Goal: Transaction & Acquisition: Purchase product/service

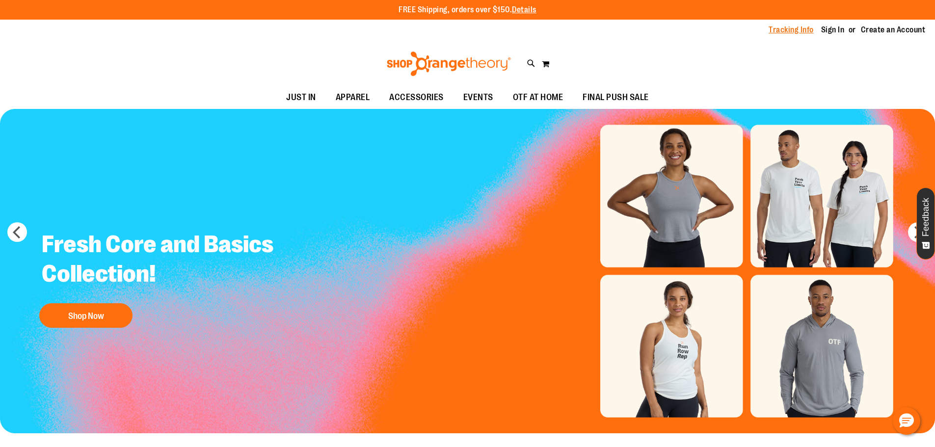
type input "**********"
click at [780, 27] on link "Tracking Info" at bounding box center [791, 30] width 45 height 11
click at [832, 28] on link "Sign In" at bounding box center [833, 30] width 24 height 11
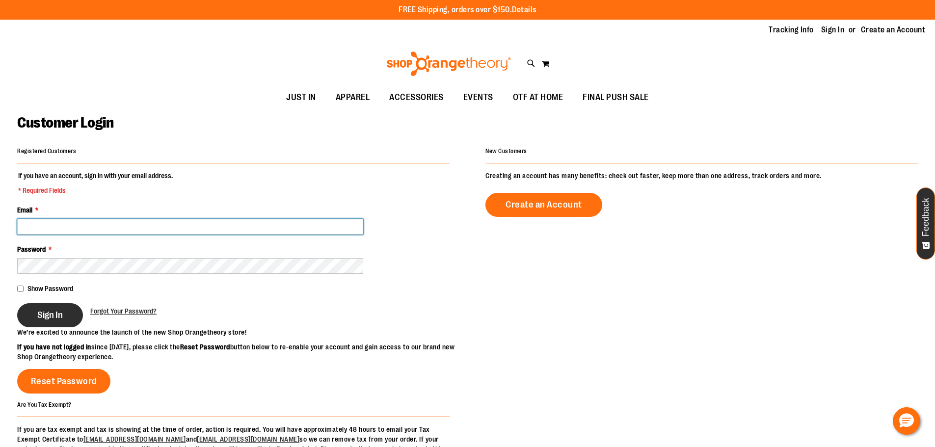
type input "**********"
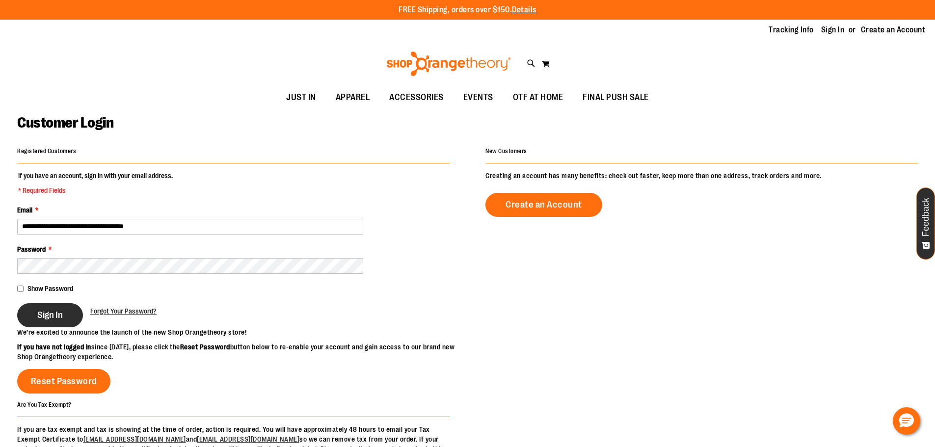
type input "**********"
click at [76, 324] on button "Sign In" at bounding box center [50, 315] width 66 height 24
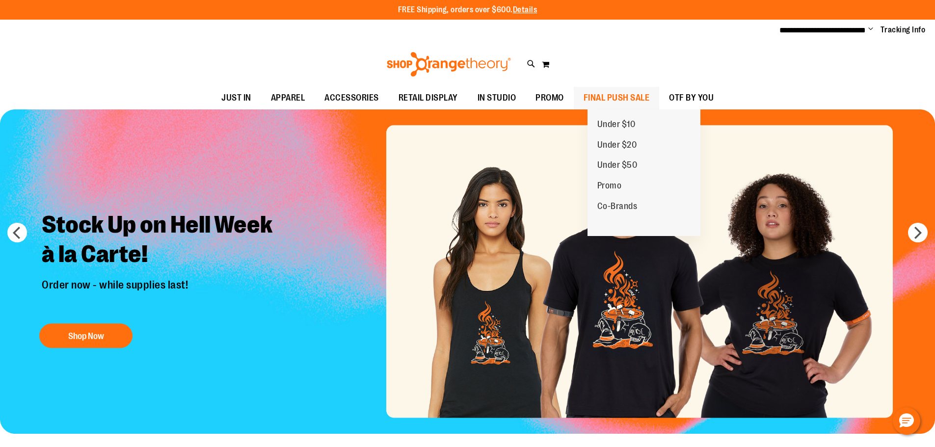
type input "**********"
click at [617, 99] on span "FINAL PUSH SALE" at bounding box center [617, 98] width 66 height 22
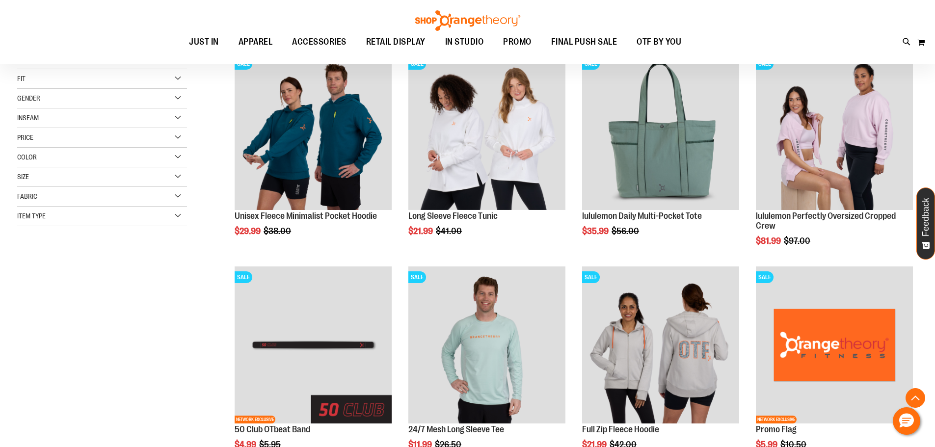
scroll to position [245, 0]
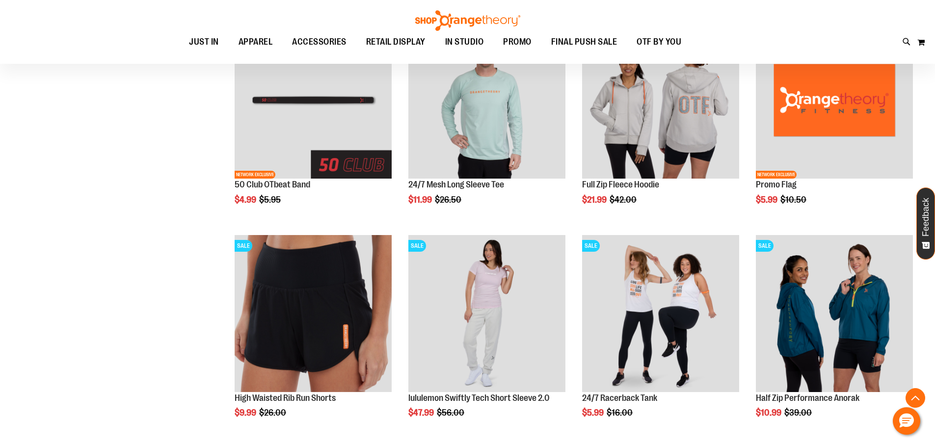
scroll to position [392, 0]
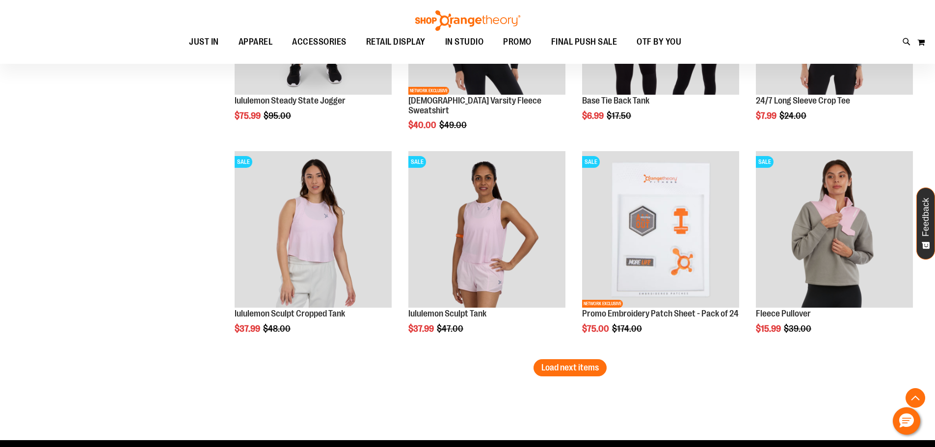
scroll to position [1767, 0]
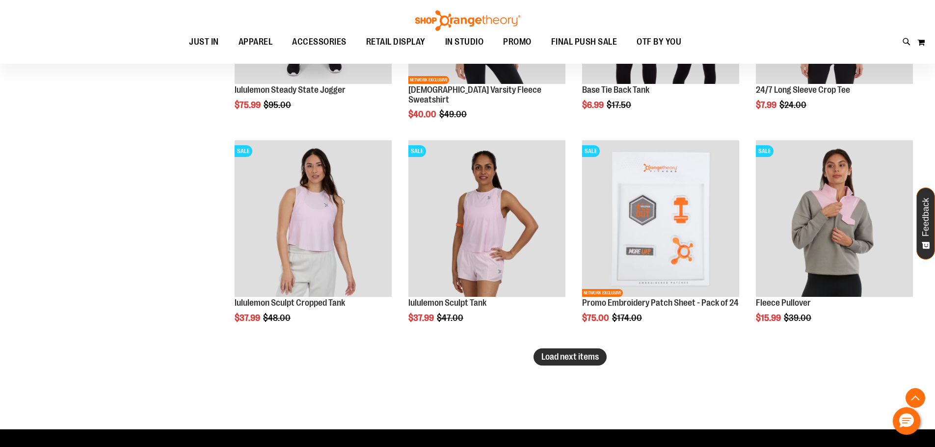
type input "**********"
click at [587, 361] on span "Load next items" at bounding box center [570, 357] width 57 height 10
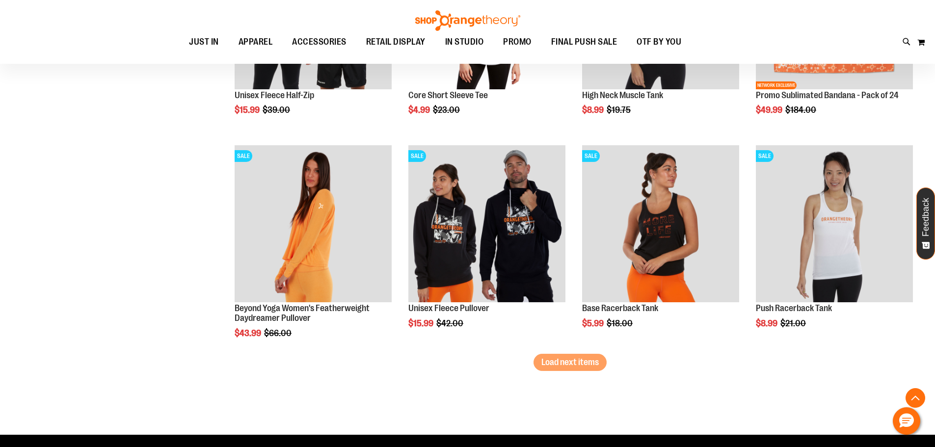
scroll to position [2405, 0]
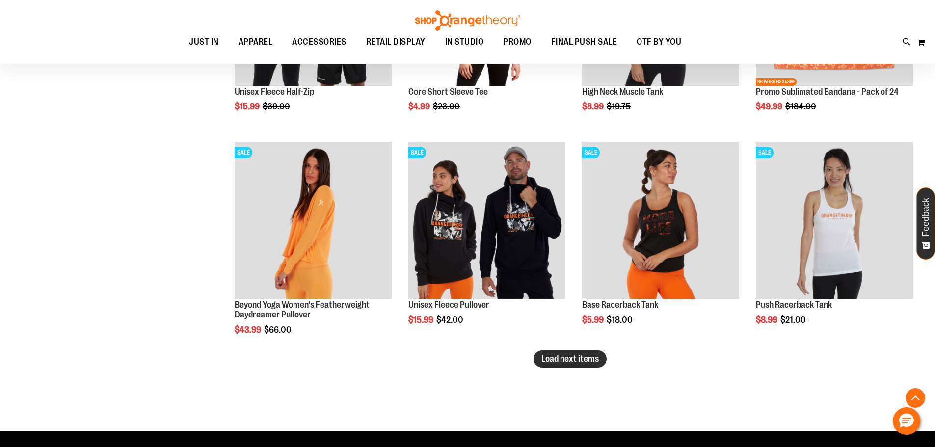
click at [571, 356] on span "Load next items" at bounding box center [570, 359] width 57 height 10
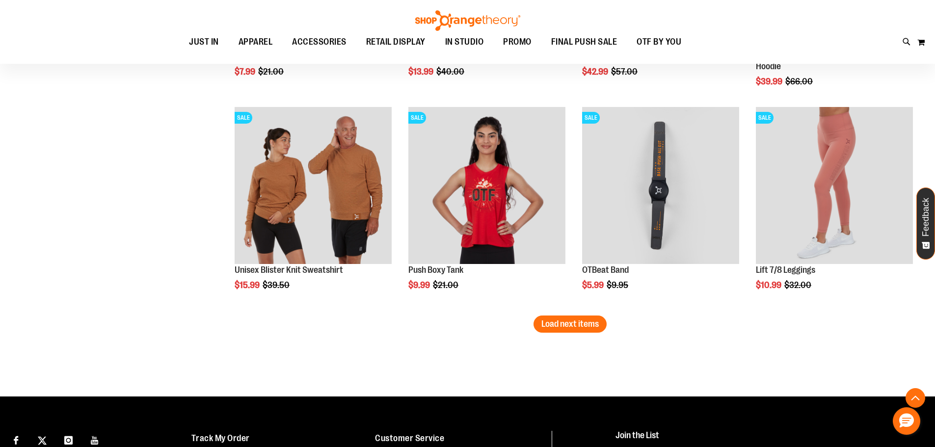
scroll to position [3093, 0]
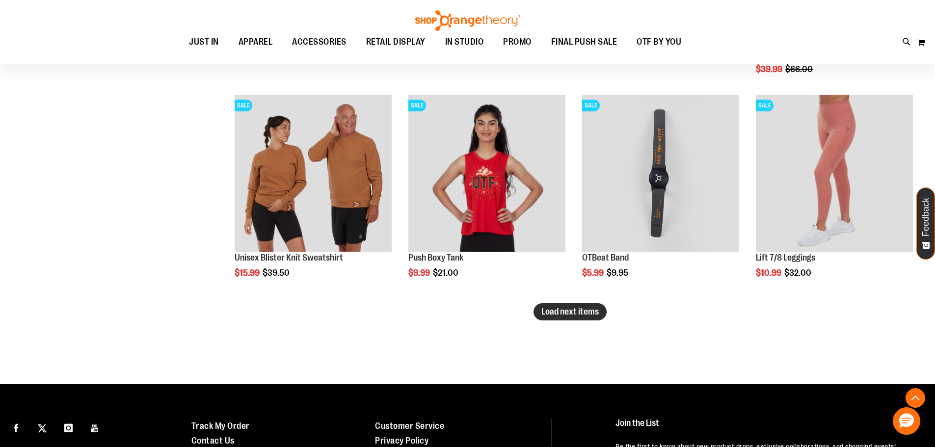
click at [577, 310] on span "Load next items" at bounding box center [570, 312] width 57 height 10
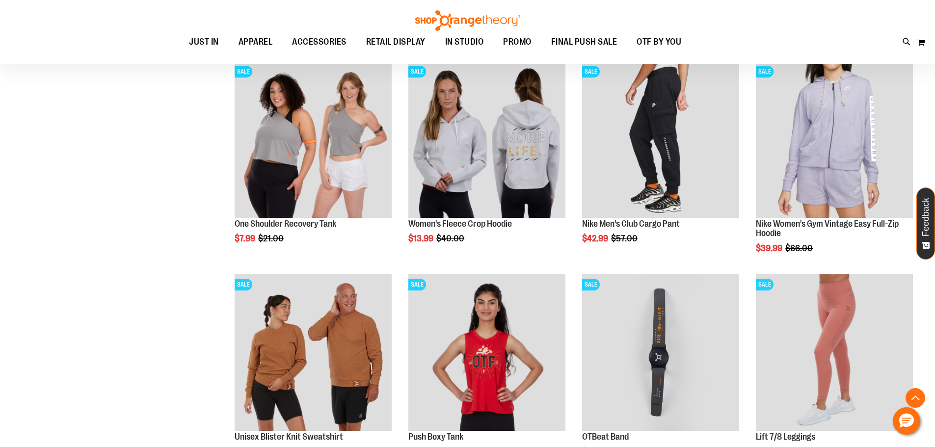
scroll to position [2896, 0]
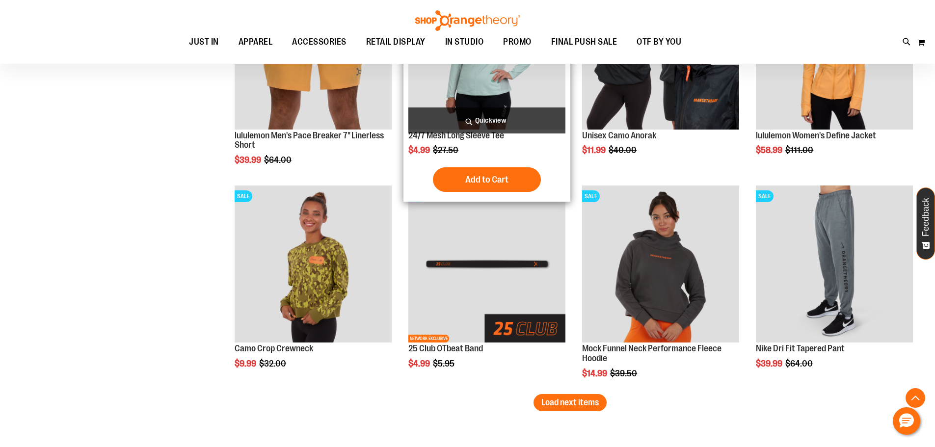
scroll to position [3682, 0]
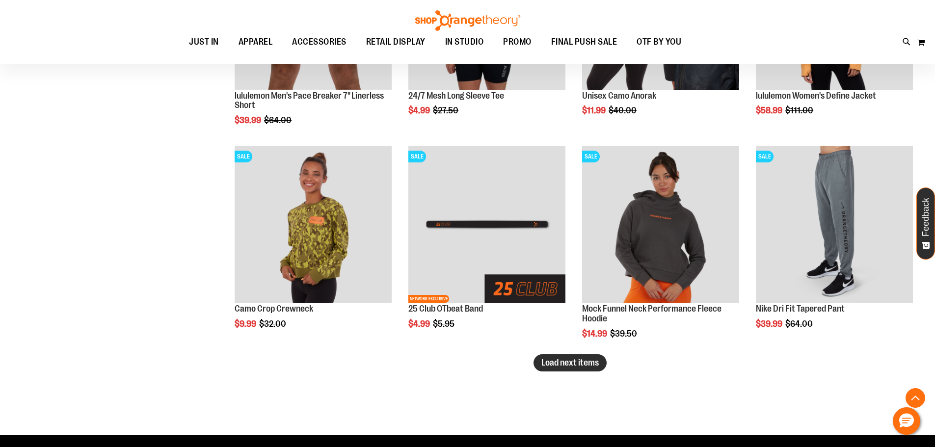
click at [574, 361] on span "Load next items" at bounding box center [570, 363] width 57 height 10
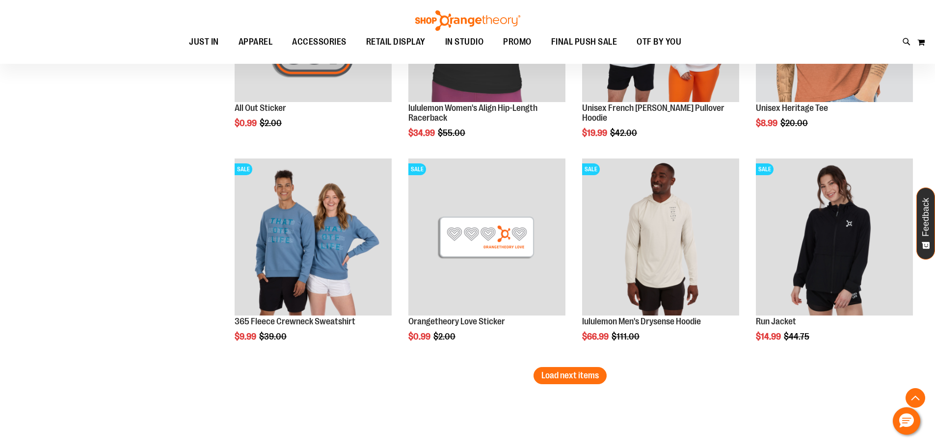
scroll to position [4369, 0]
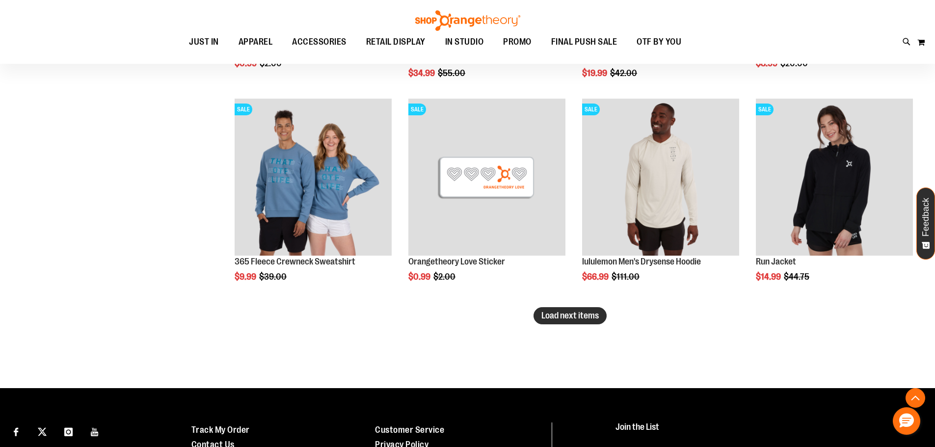
click at [571, 320] on span "Load next items" at bounding box center [570, 316] width 57 height 10
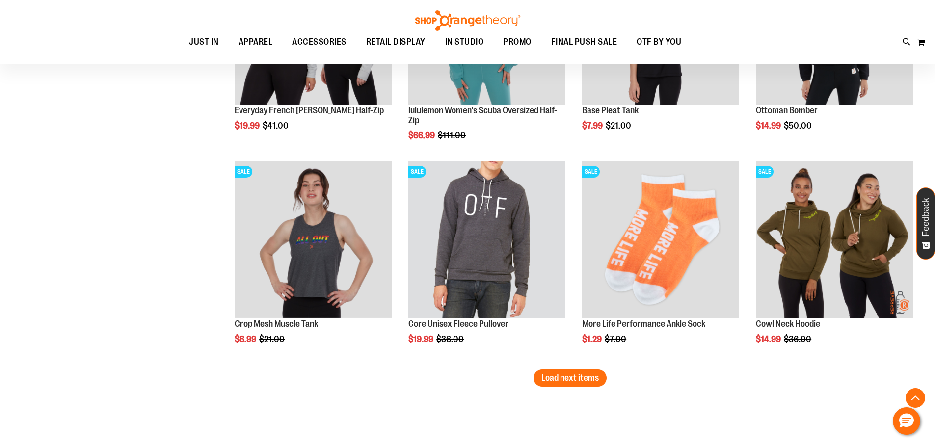
scroll to position [4958, 0]
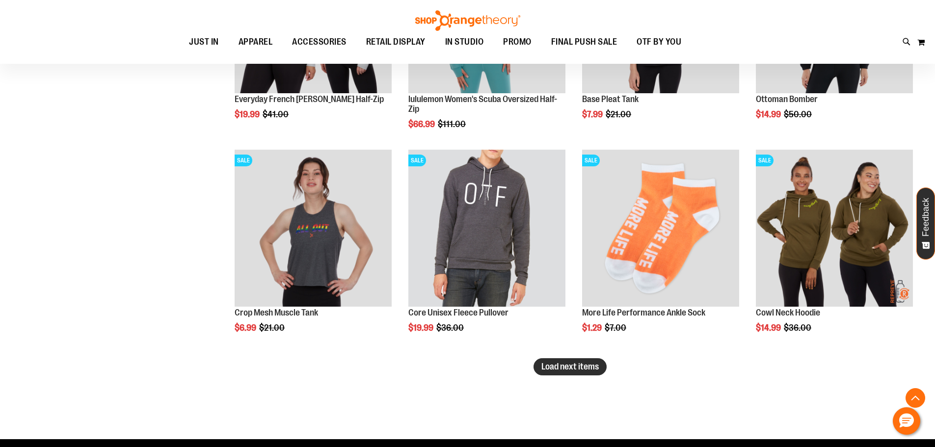
click at [577, 370] on span "Load next items" at bounding box center [570, 367] width 57 height 10
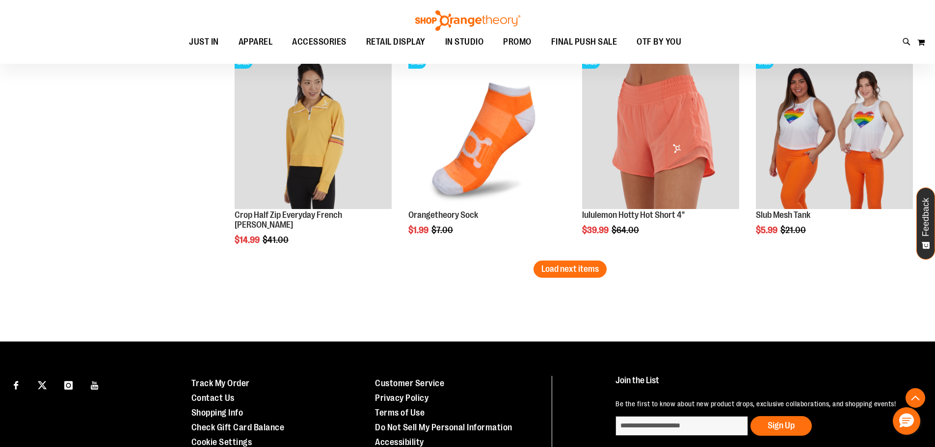
scroll to position [5744, 0]
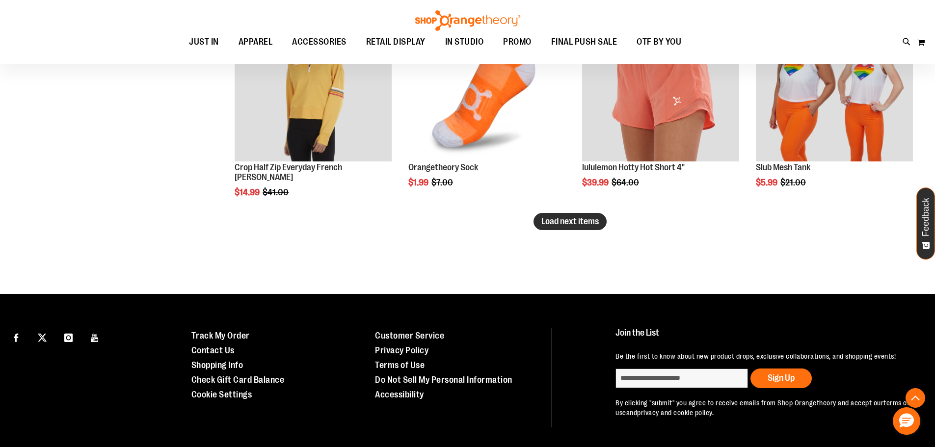
click at [571, 223] on span "Load next items" at bounding box center [570, 222] width 57 height 10
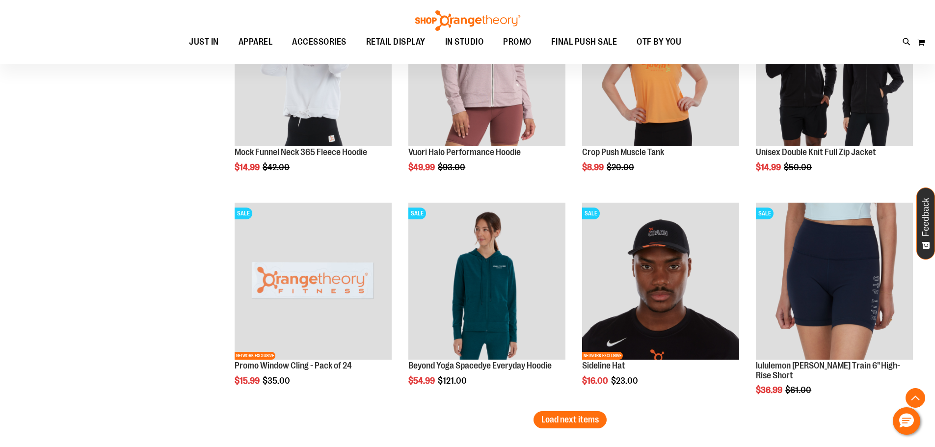
scroll to position [6235, 0]
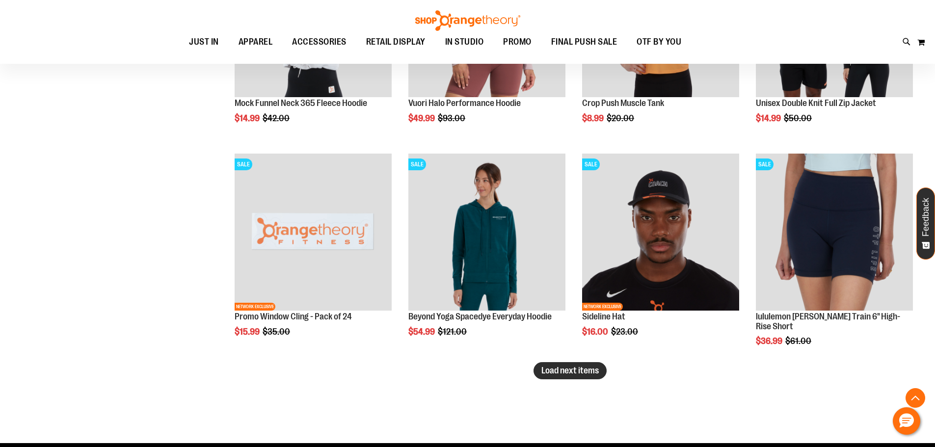
click at [570, 368] on span "Load next items" at bounding box center [570, 371] width 57 height 10
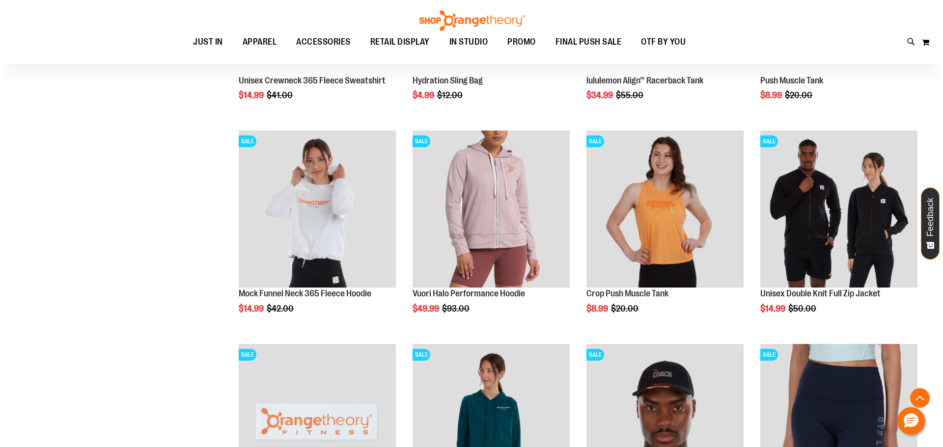
scroll to position [6038, 0]
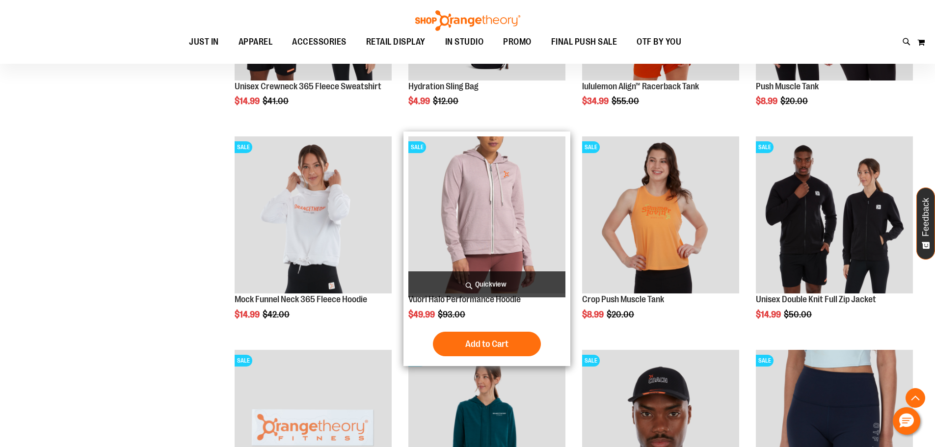
click at [511, 280] on span "Quickview" at bounding box center [486, 285] width 157 height 26
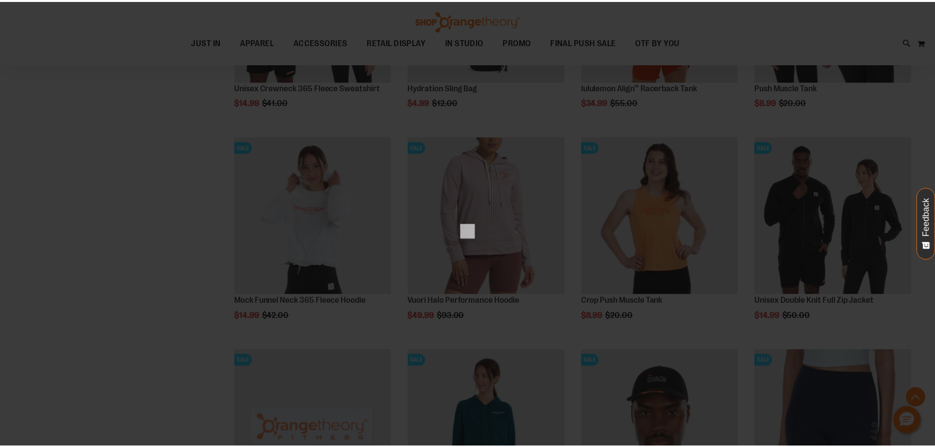
scroll to position [0, 0]
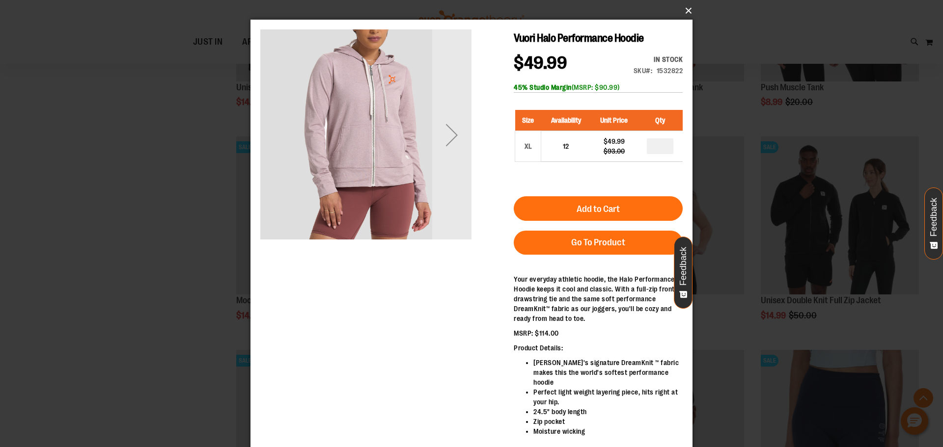
click at [683, 10] on button "×" at bounding box center [474, 11] width 442 height 22
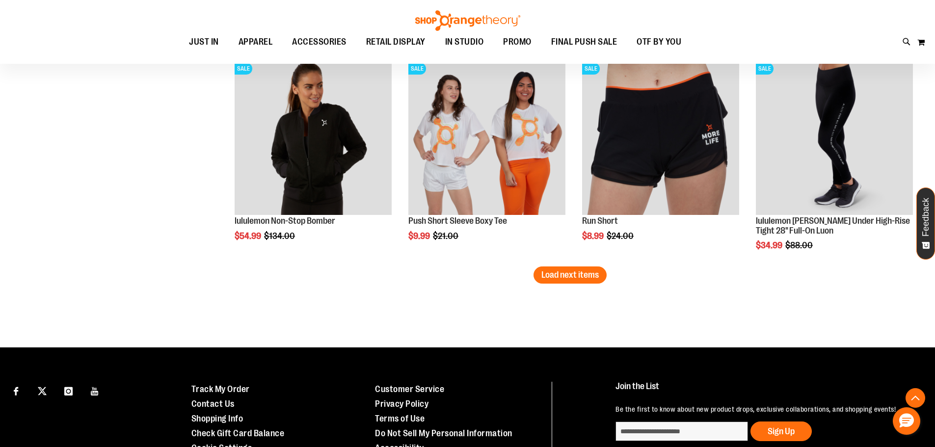
scroll to position [6971, 0]
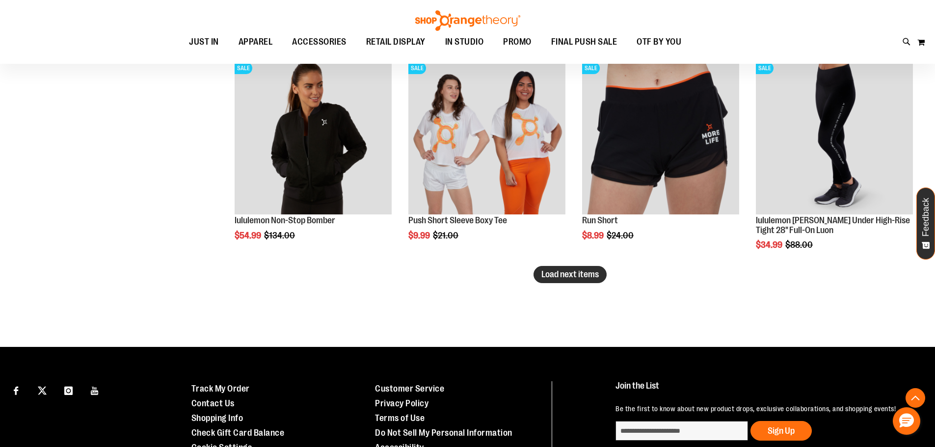
click at [567, 277] on span "Load next items" at bounding box center [570, 275] width 57 height 10
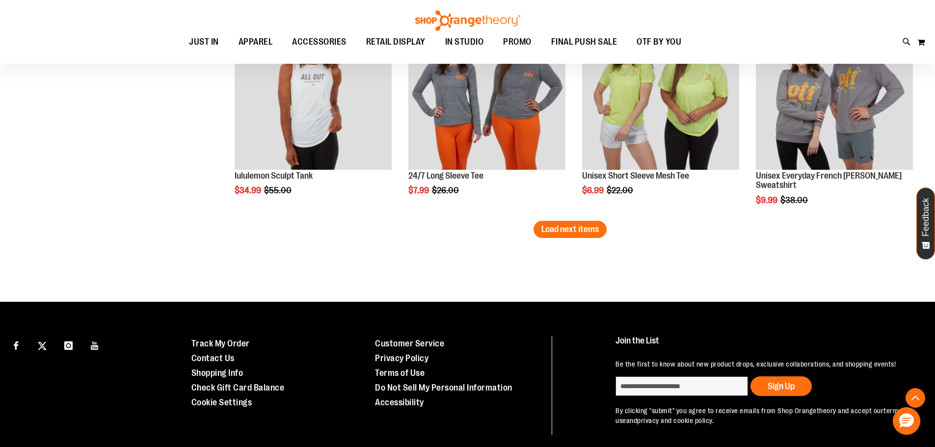
scroll to position [7659, 0]
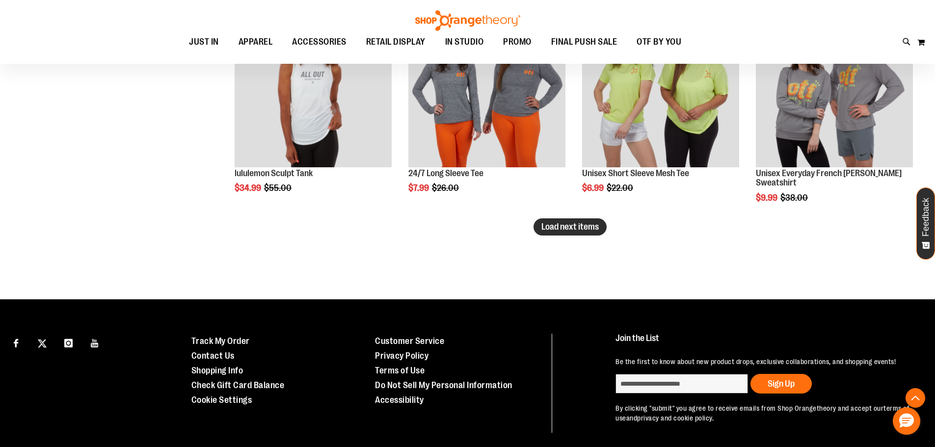
click at [582, 232] on span "Load next items" at bounding box center [570, 227] width 57 height 10
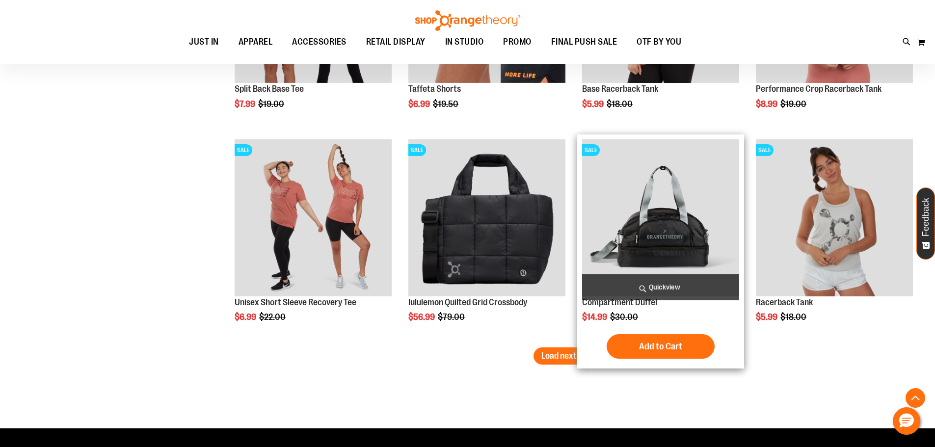
scroll to position [8199, 0]
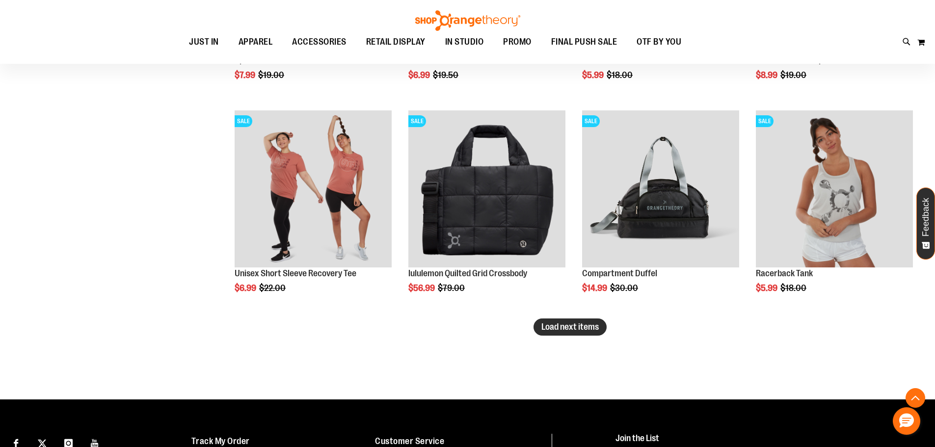
click at [572, 323] on span "Load next items" at bounding box center [570, 327] width 57 height 10
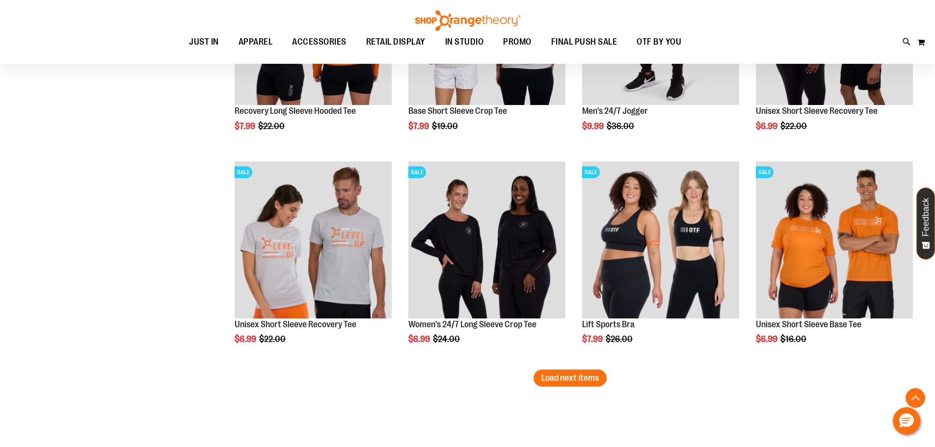
scroll to position [8837, 0]
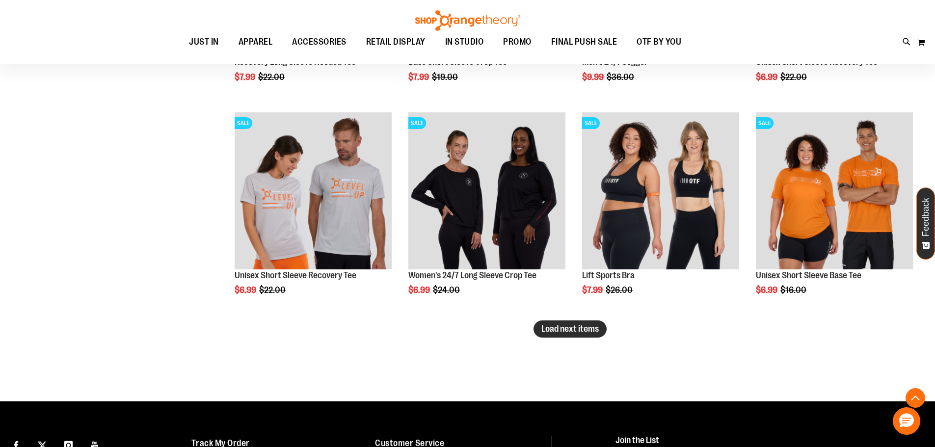
click at [575, 329] on span "Load next items" at bounding box center [570, 329] width 57 height 10
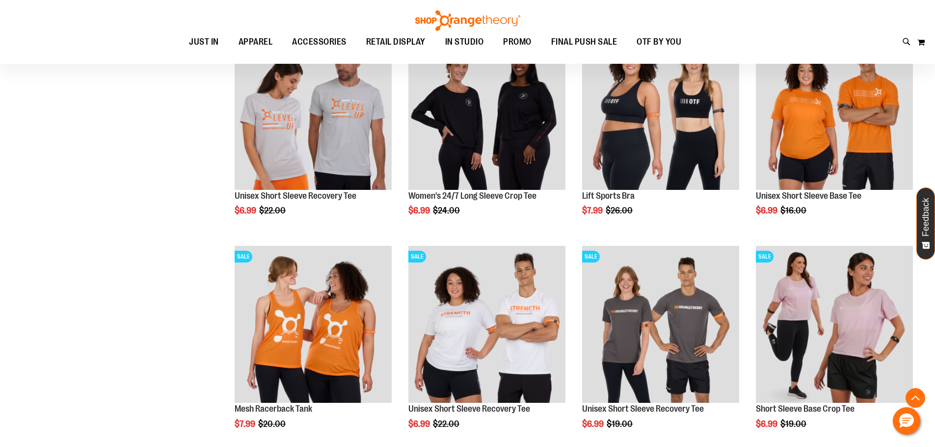
scroll to position [8935, 0]
